Goal: Transaction & Acquisition: Purchase product/service

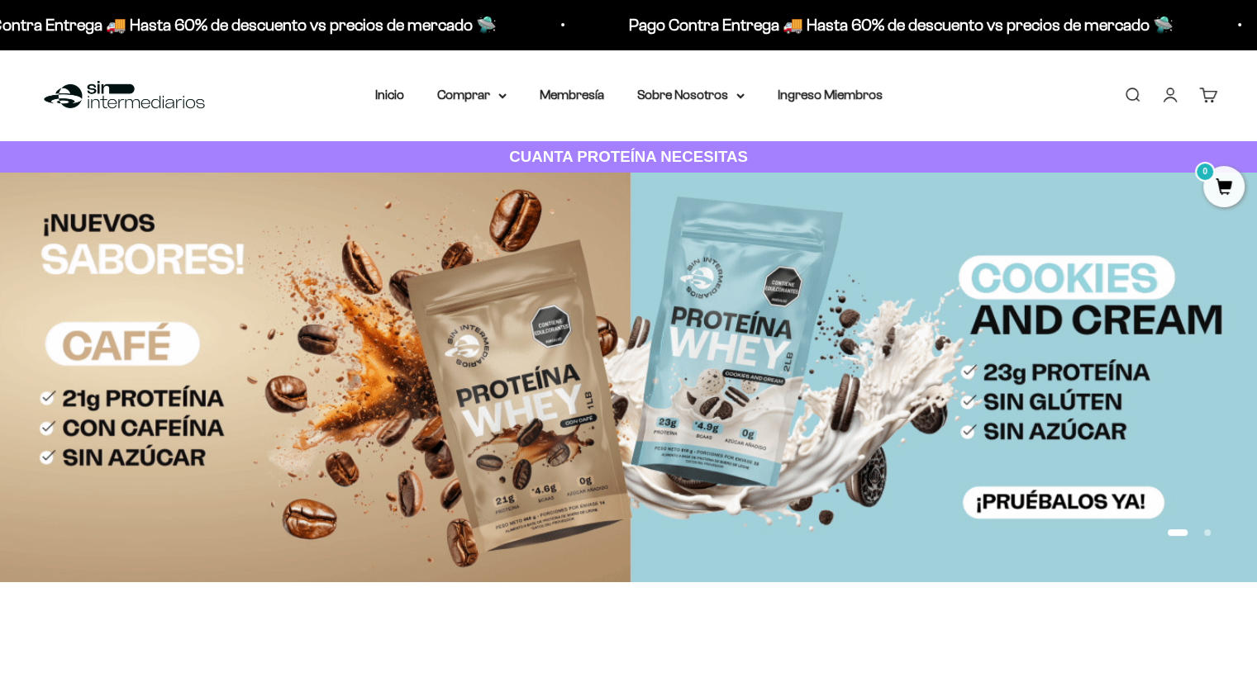
click at [1179, 100] on link "Iniciar sesión" at bounding box center [1170, 95] width 18 height 18
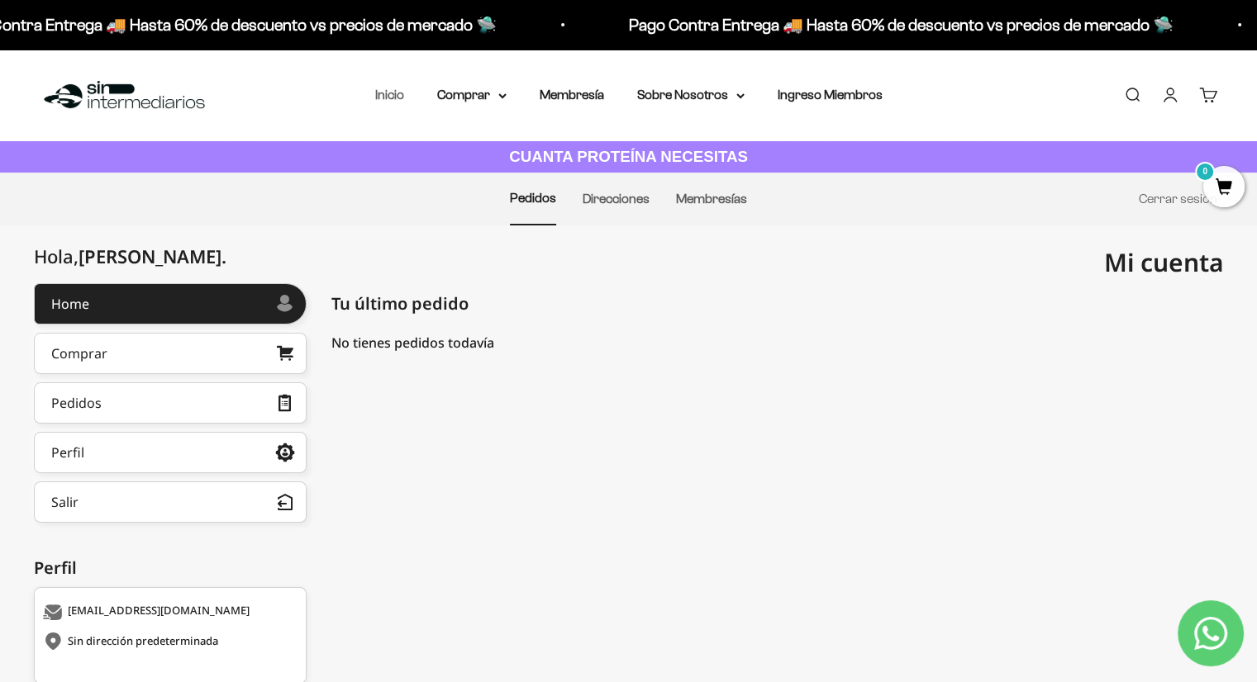
click at [393, 101] on link "Inicio" at bounding box center [389, 95] width 29 height 14
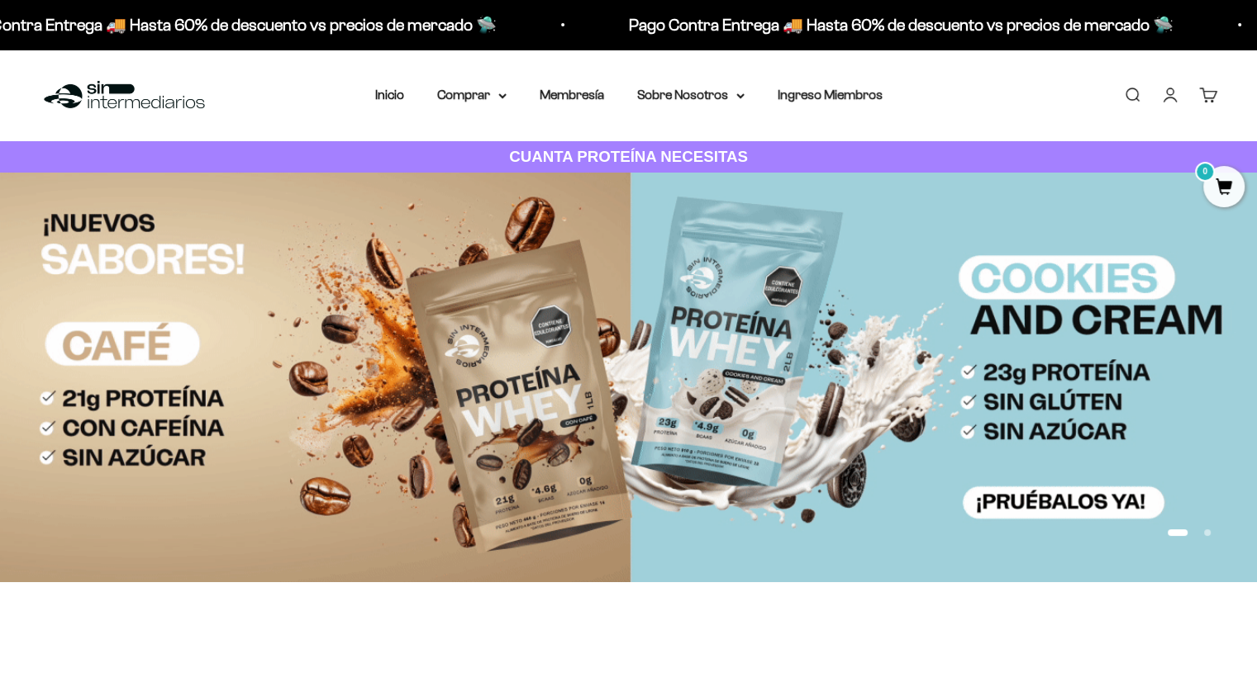
click at [1179, 86] on link "Cuenta" at bounding box center [1170, 95] width 18 height 18
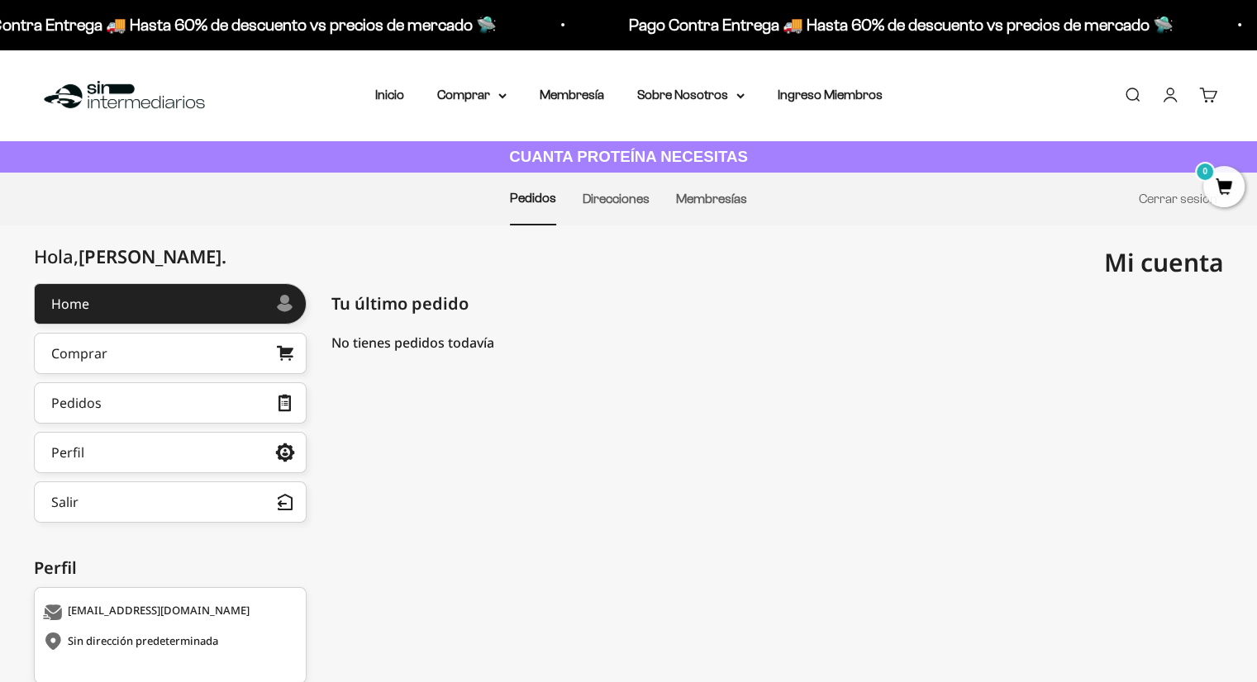
click at [375, 113] on div "Menú [GEOGRAPHIC_DATA] Inicio Comprar Proteínas Ver Todos Whey Iso Vegan Pancak…" at bounding box center [628, 96] width 1257 height 92
click at [392, 89] on link "Inicio" at bounding box center [389, 95] width 29 height 14
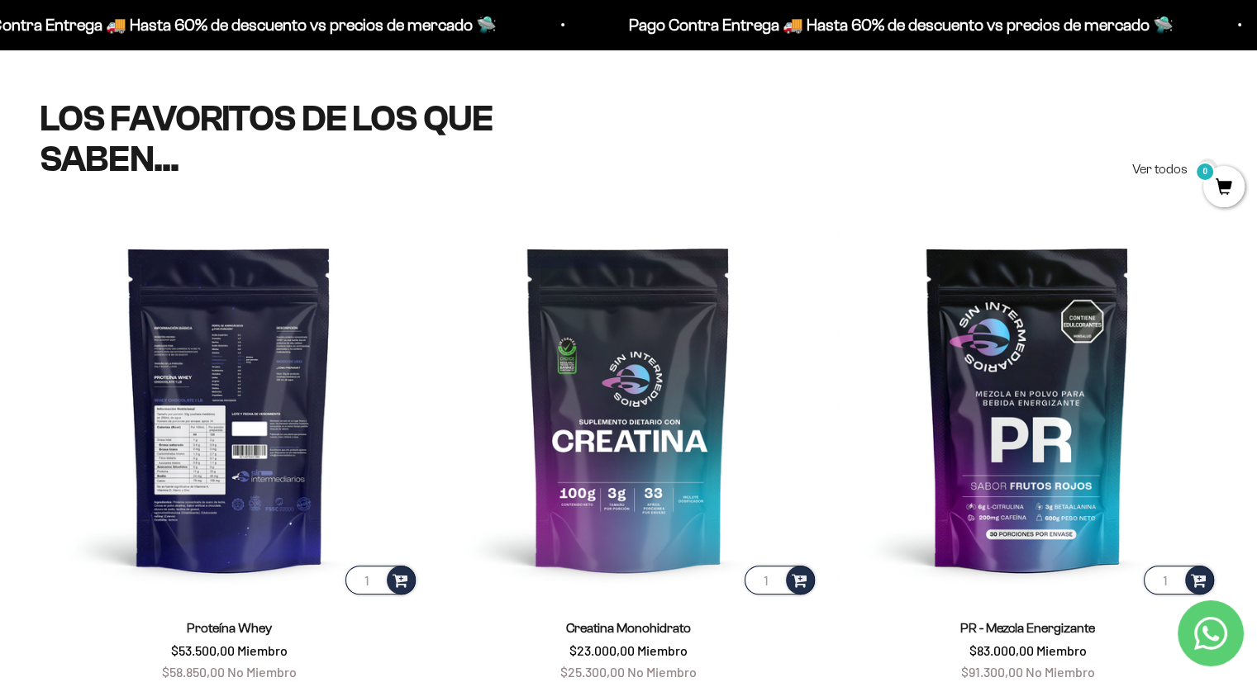
scroll to position [562, 0]
click at [288, 430] on img at bounding box center [229, 408] width 379 height 379
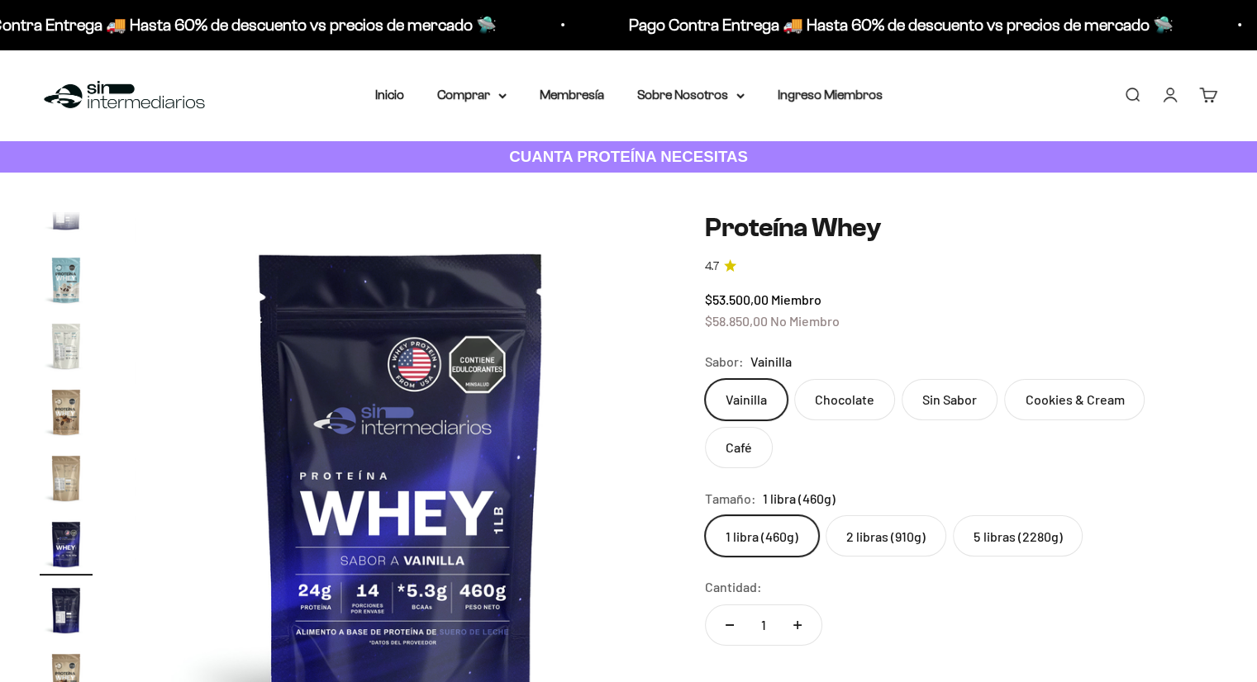
scroll to position [178, 0]
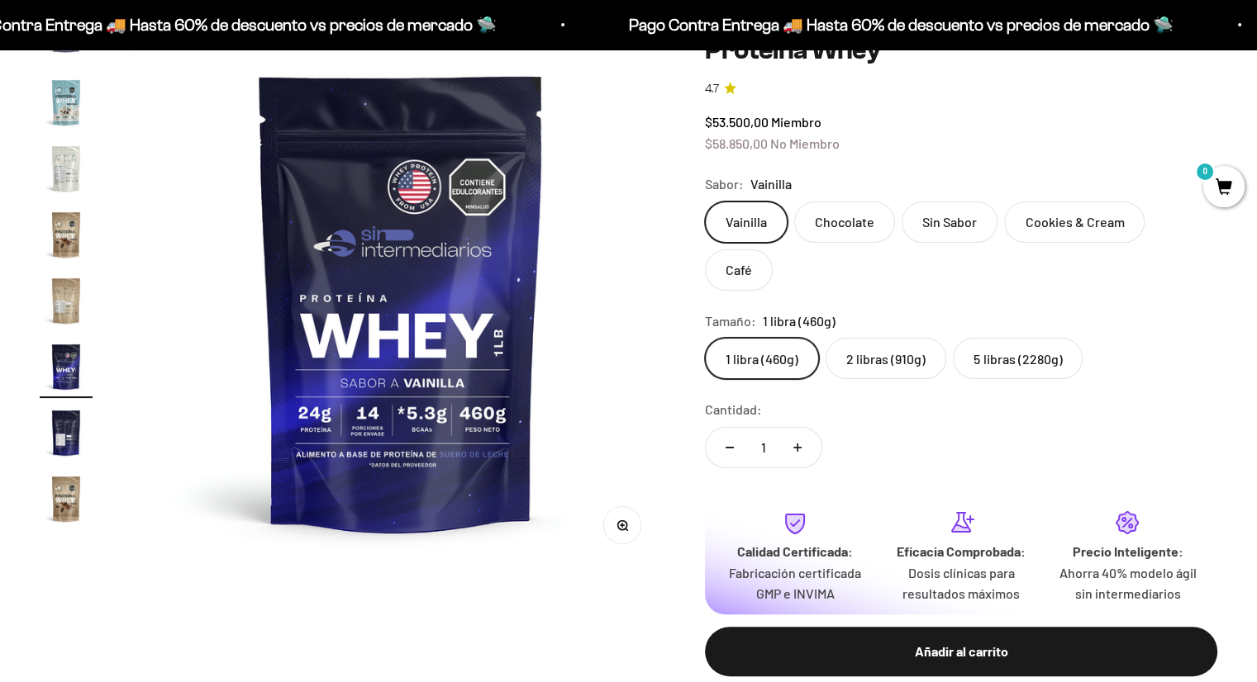
click at [1064, 235] on label "Cookies & Cream" at bounding box center [1074, 222] width 140 height 41
click at [705, 202] on input "Cookies & Cream" at bounding box center [704, 201] width 1 height 1
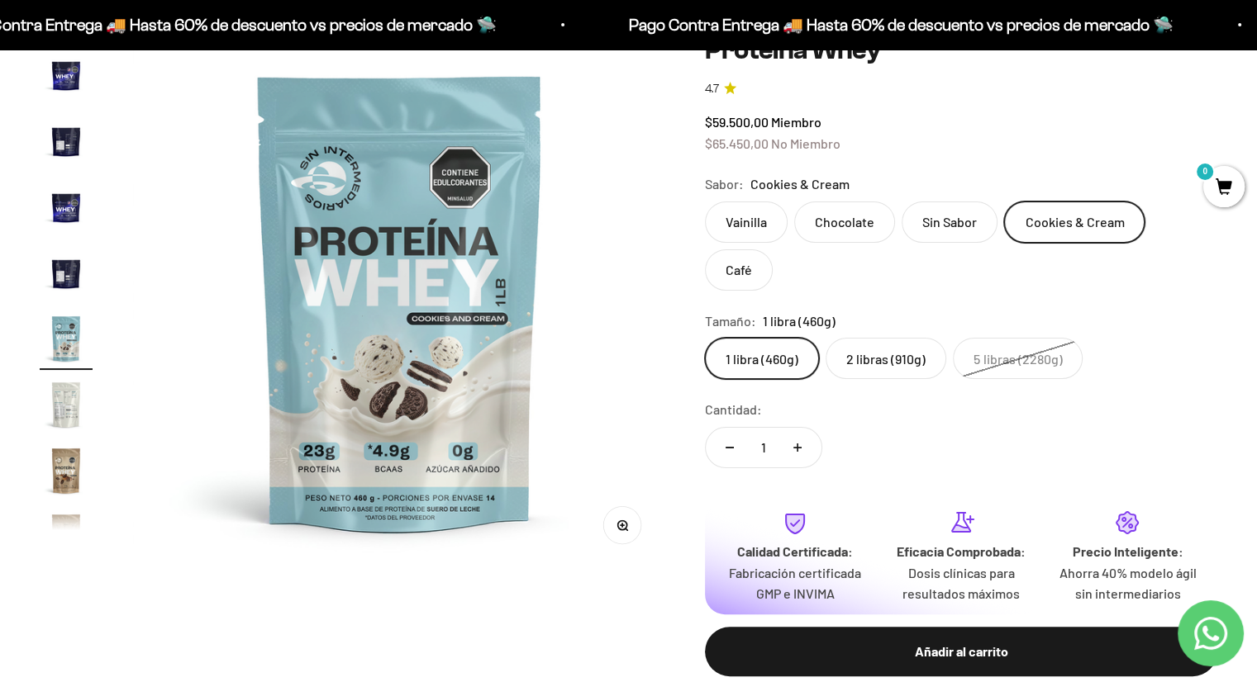
scroll to position [330, 0]
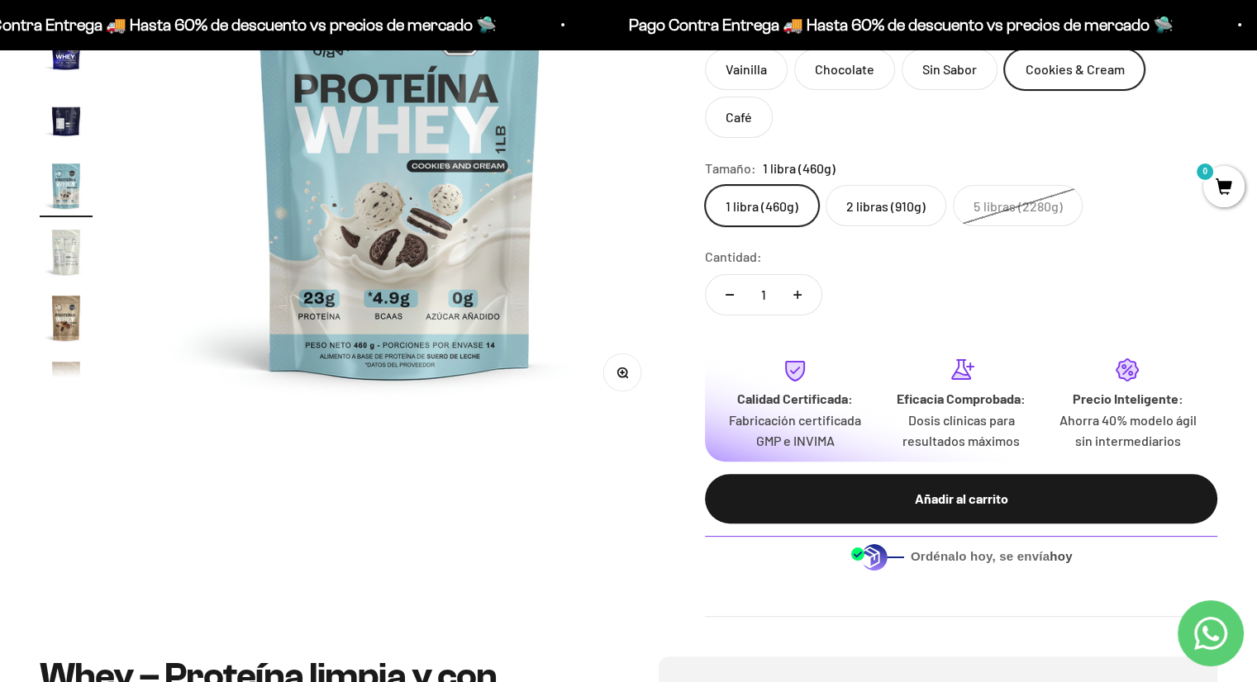
click at [900, 185] on label "2 libras (910g)" at bounding box center [885, 205] width 121 height 41
click at [705, 184] on input "2 libras (910g)" at bounding box center [704, 184] width 1 height 1
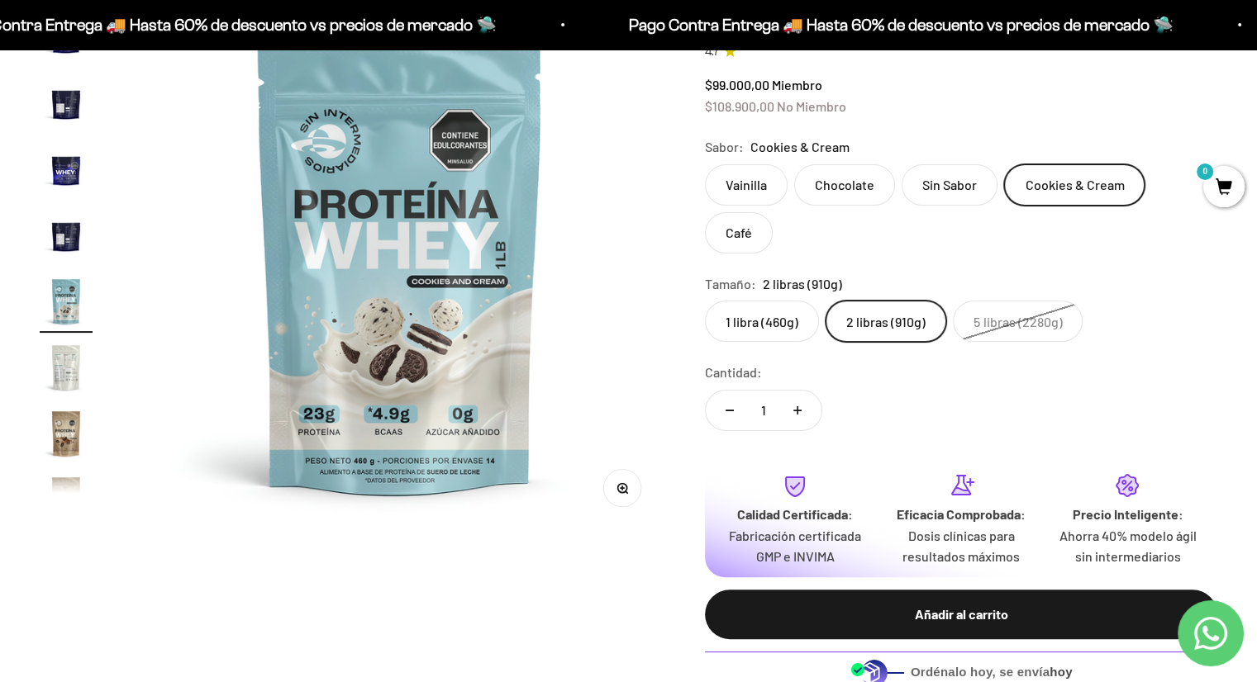
click at [984, 301] on label "5 libras (2280g)" at bounding box center [1018, 321] width 130 height 41
click at [705, 300] on input "5 libras (2280g)" at bounding box center [704, 300] width 1 height 1
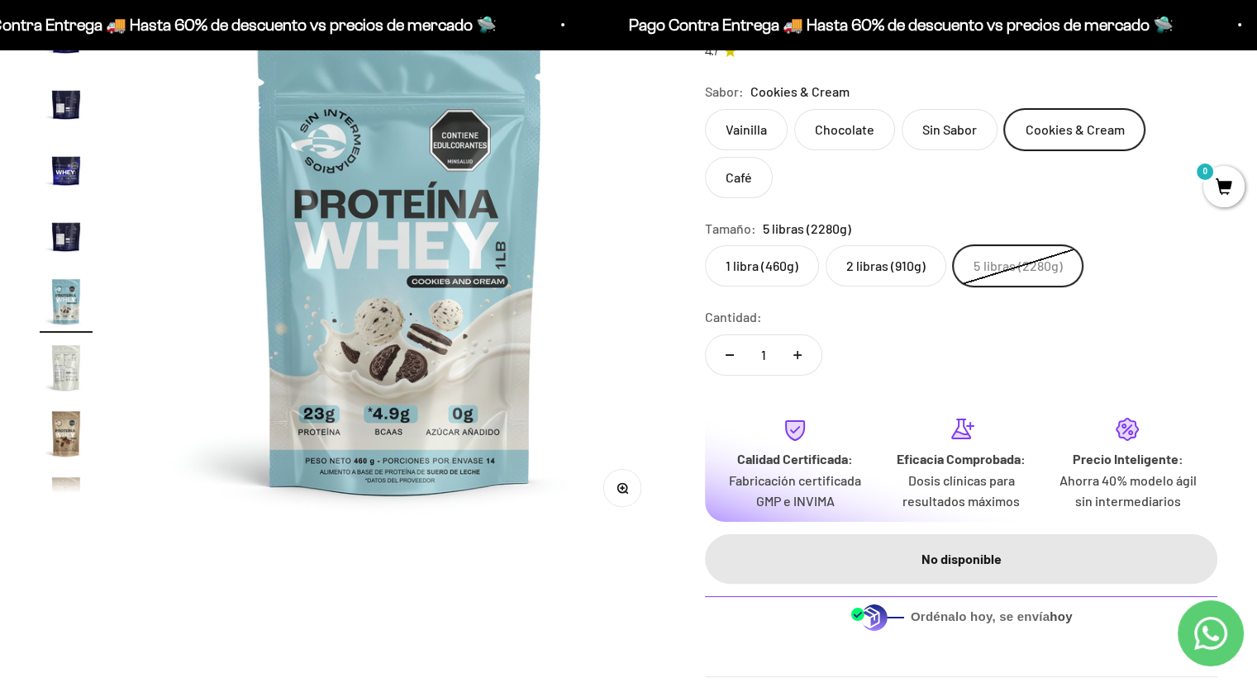
scroll to position [182, 0]
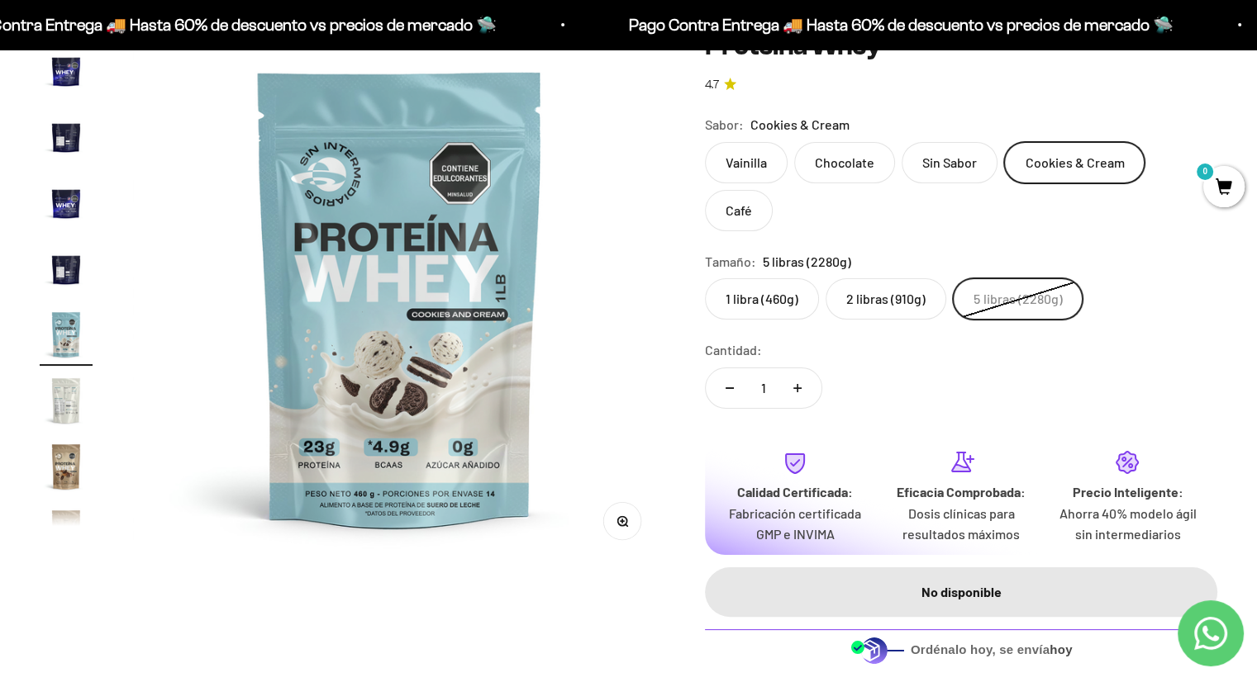
click at [914, 278] on label "2 libras (910g)" at bounding box center [885, 298] width 121 height 41
click at [705, 278] on input "2 libras (910g)" at bounding box center [704, 278] width 1 height 1
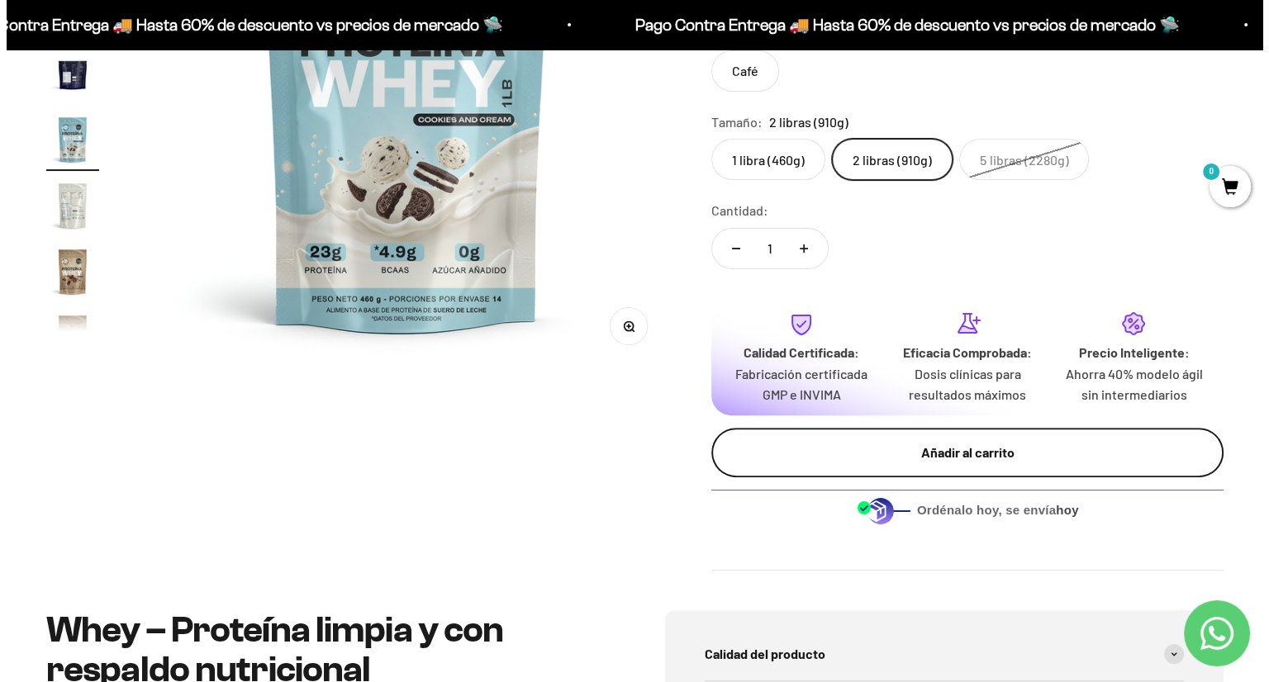
scroll to position [378, 0]
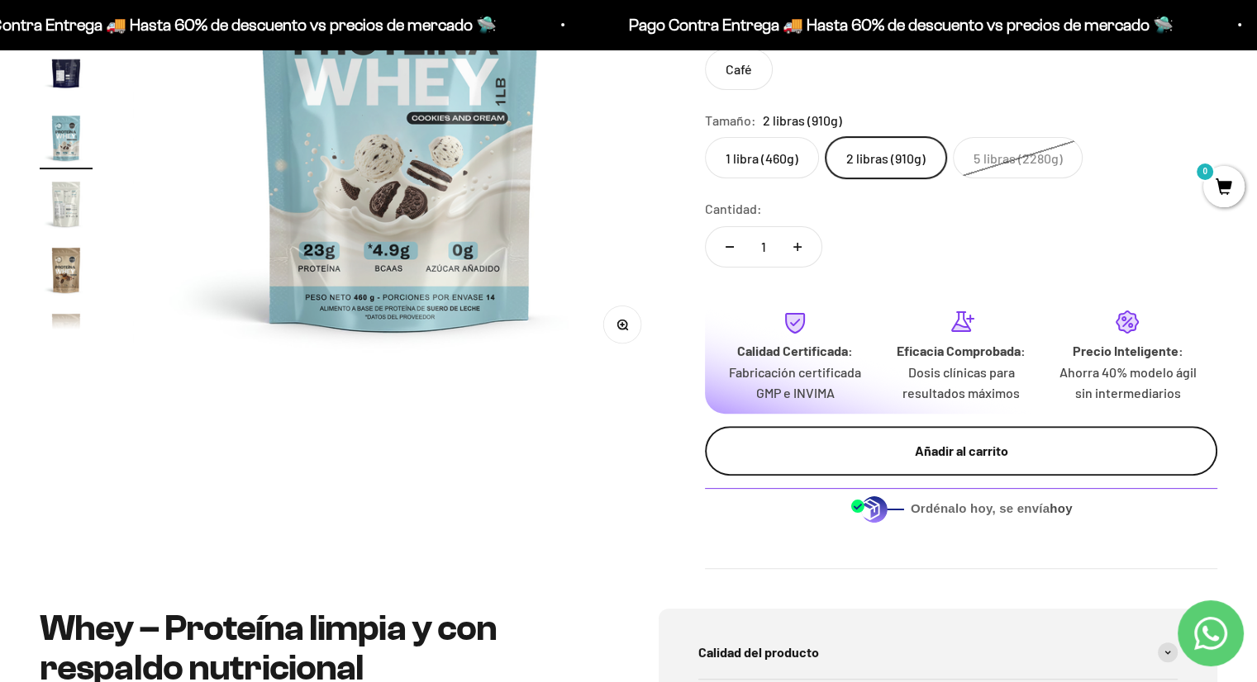
click at [964, 440] on div "Añadir al carrito" at bounding box center [961, 450] width 446 height 21
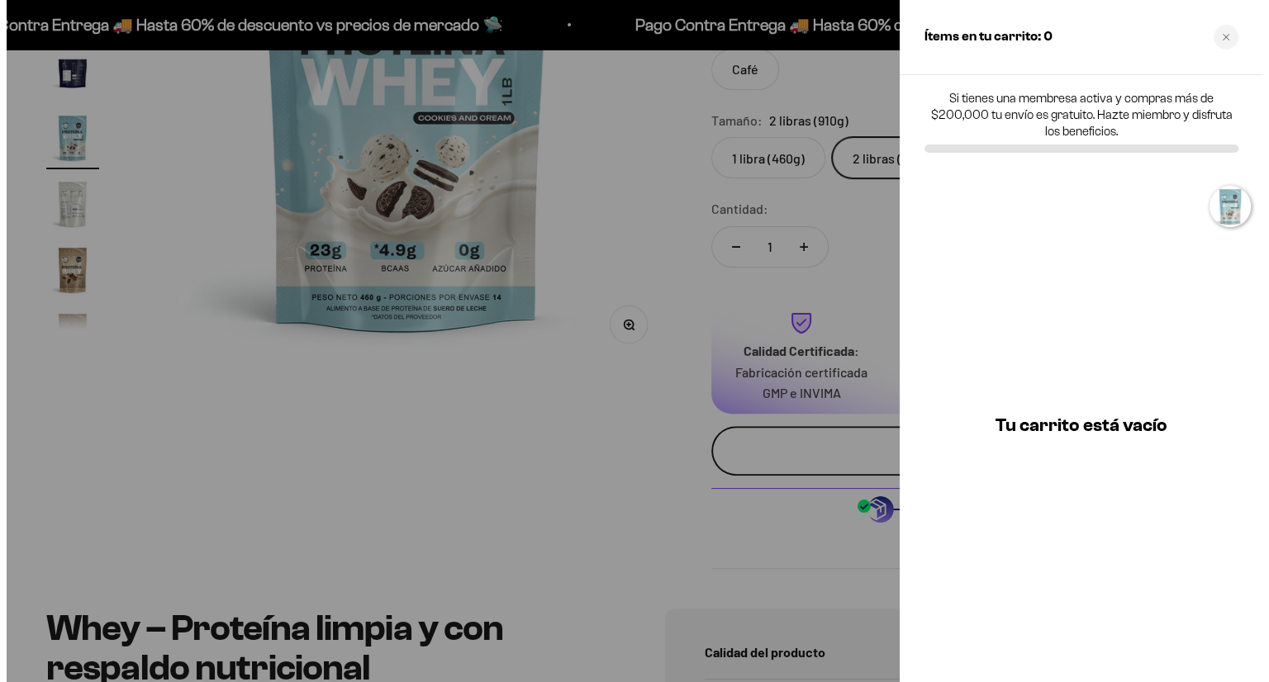
scroll to position [0, 7278]
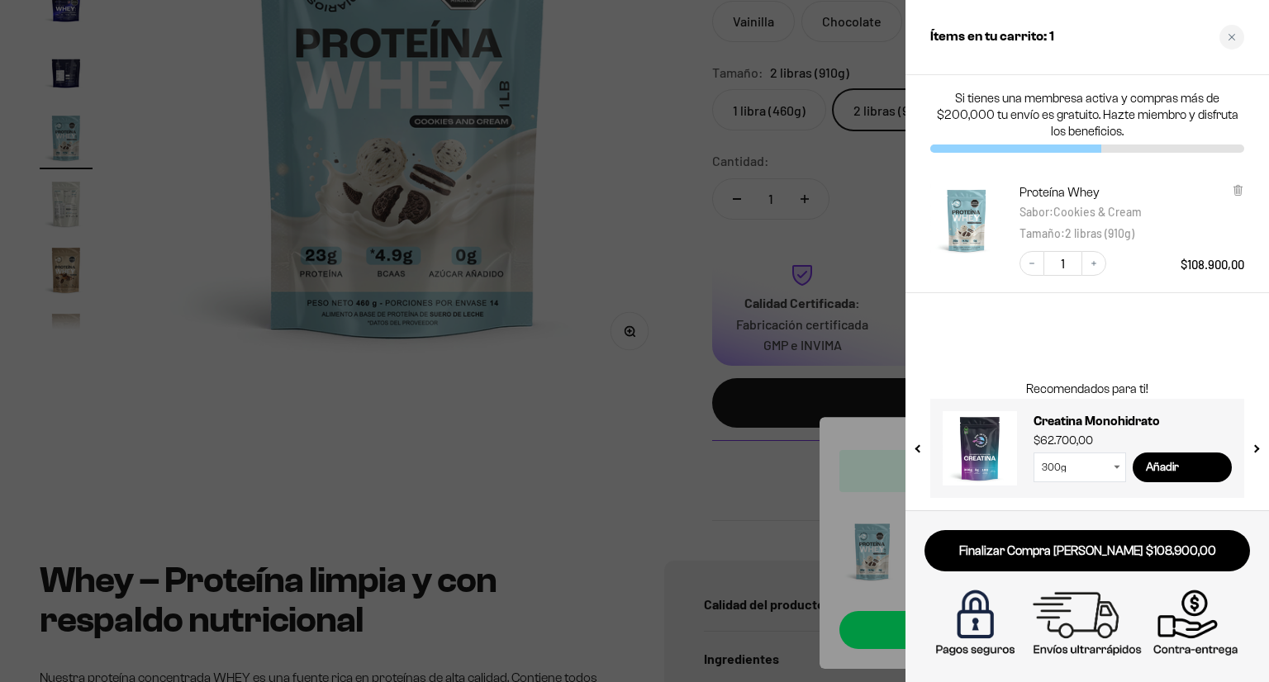
click at [989, 449] on link at bounding box center [980, 448] width 74 height 74
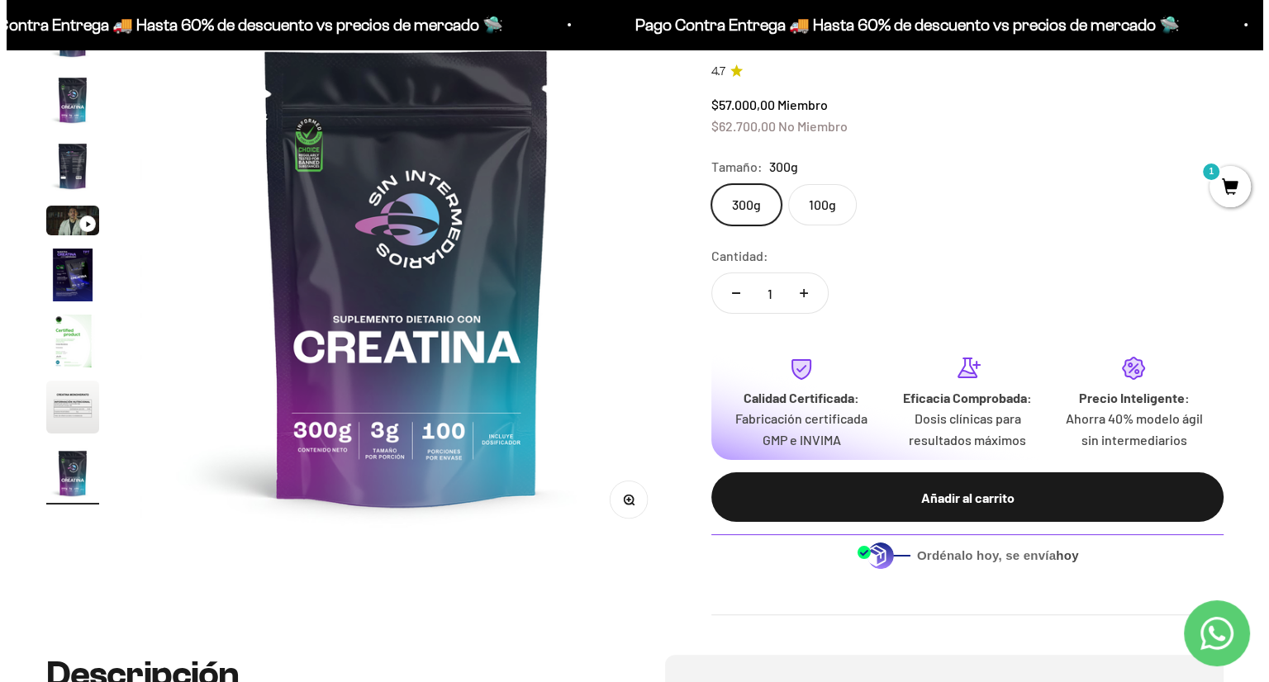
scroll to position [204, 0]
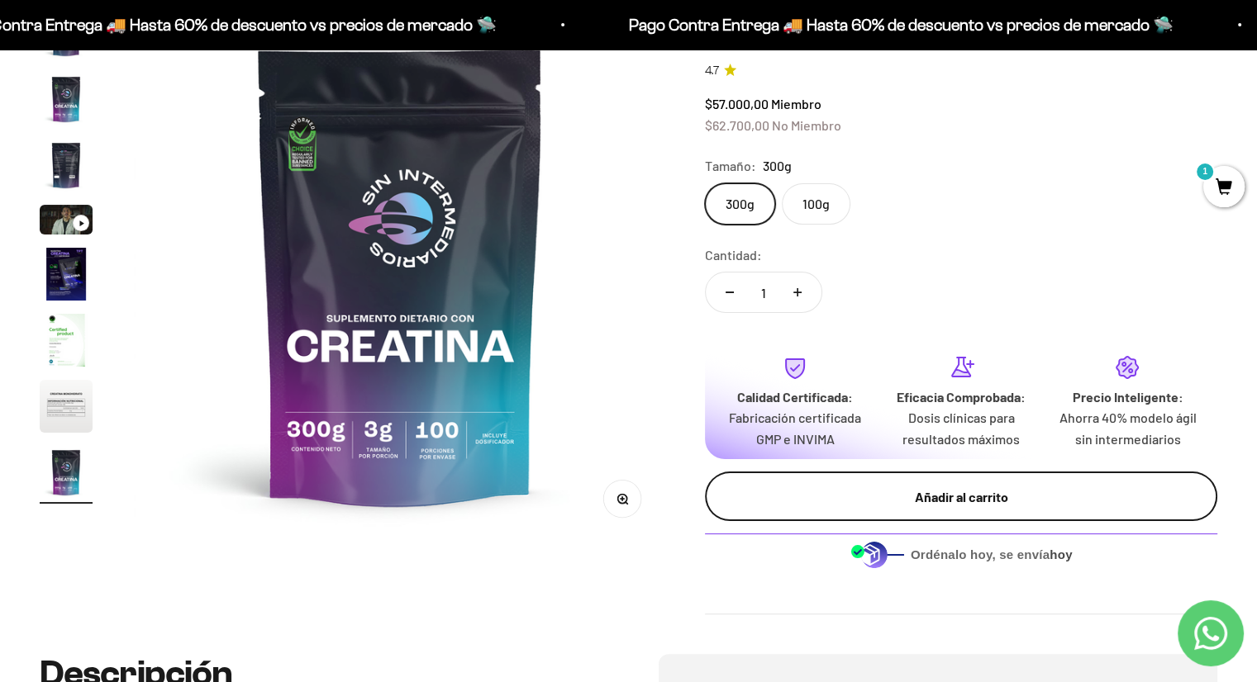
click at [858, 507] on button "Añadir al carrito" at bounding box center [961, 497] width 512 height 50
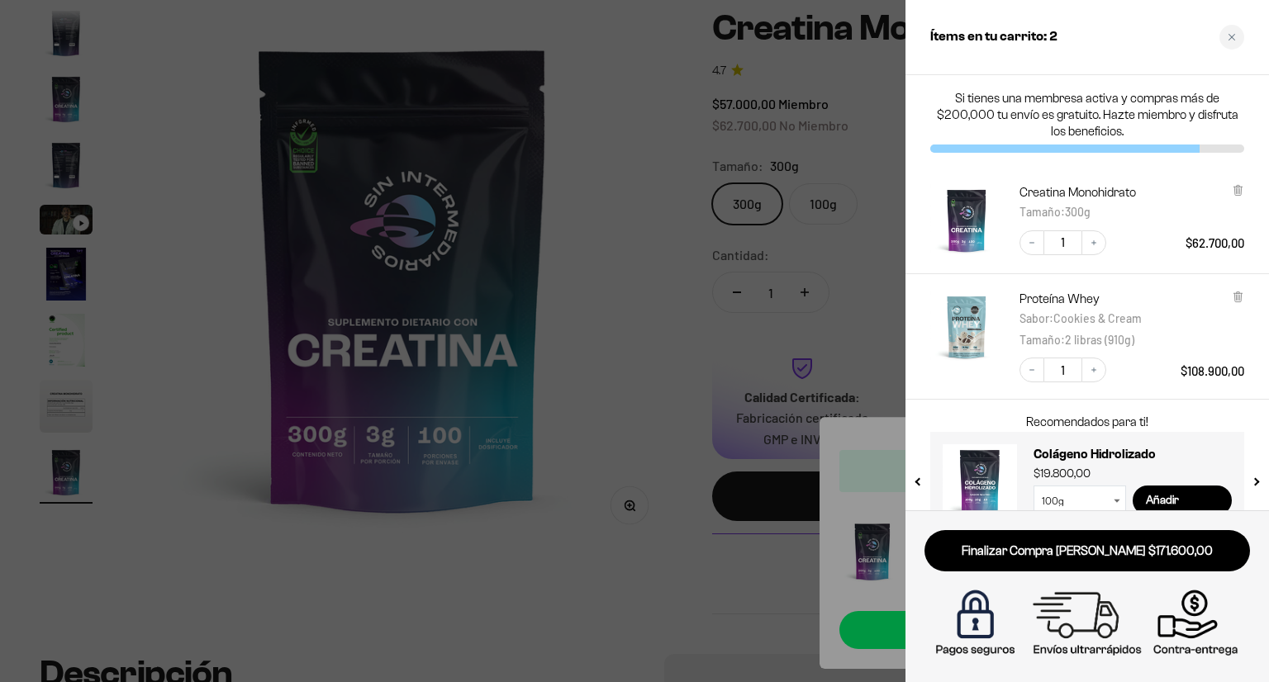
scroll to position [33, 0]
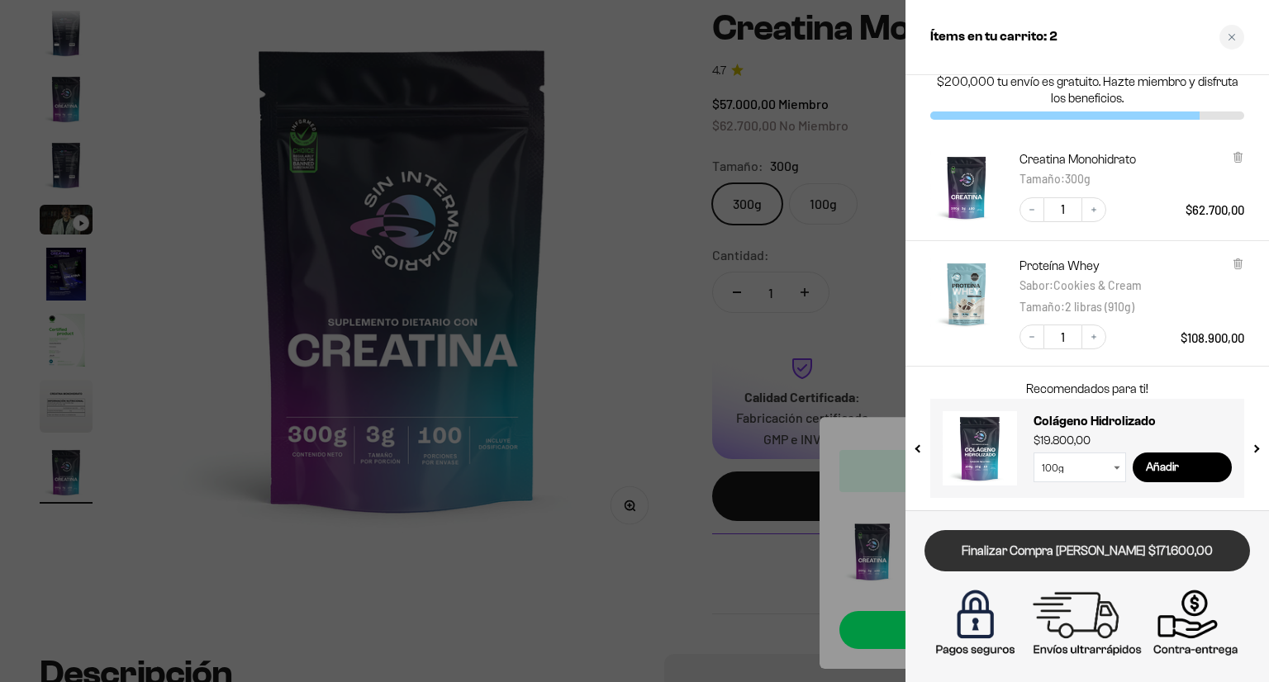
click at [1082, 546] on link "Finalizar Compra Segura $171.600,00" at bounding box center [1088, 551] width 326 height 42
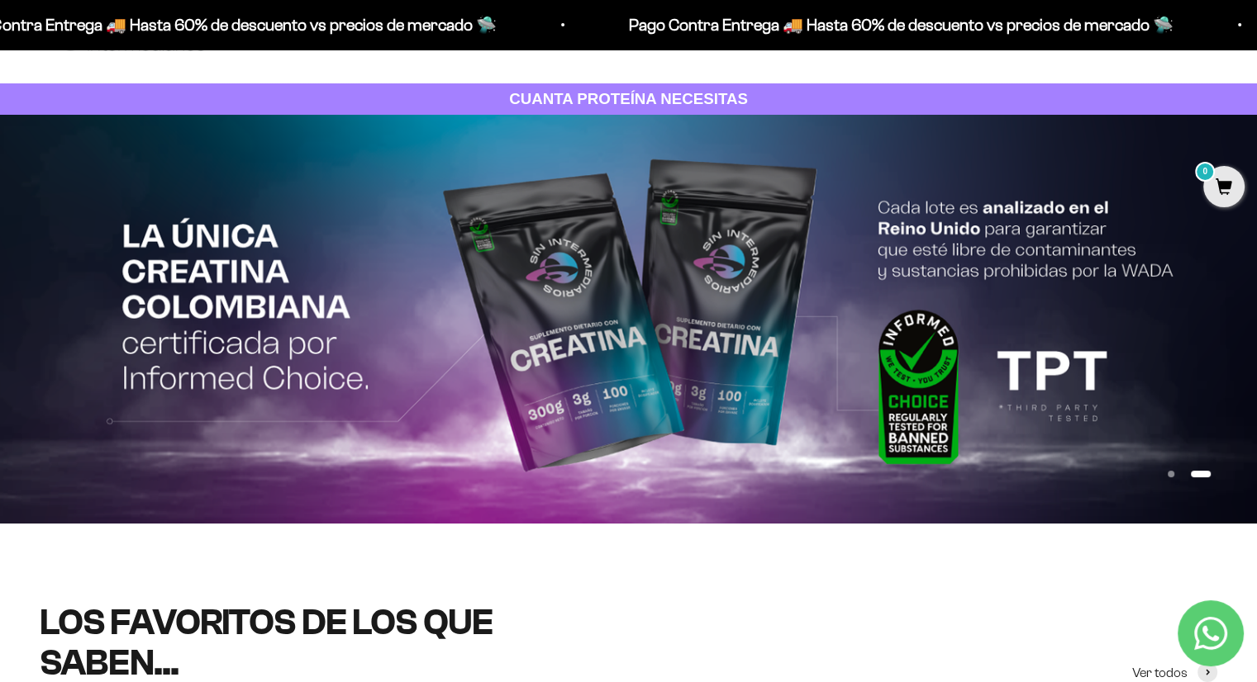
scroll to position [56, 0]
